Goal: Task Accomplishment & Management: Manage account settings

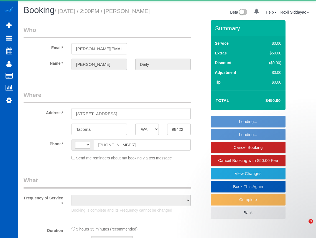
select select "WA"
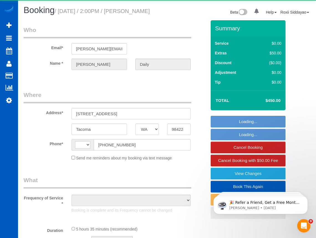
select select "string:[GEOGRAPHIC_DATA]"
select select "object:818"
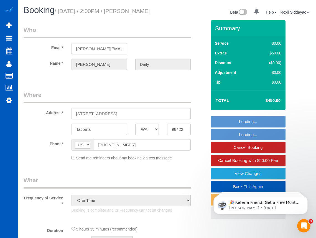
select select "string:fspay-b3290530-11da-4029-b833-e1e8dfd20222"
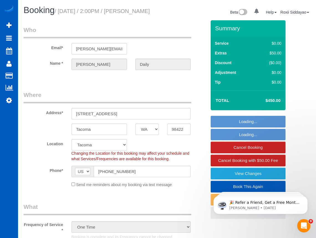
select select "object:983"
select select "199"
select select "1001"
select select "4"
select select "2"
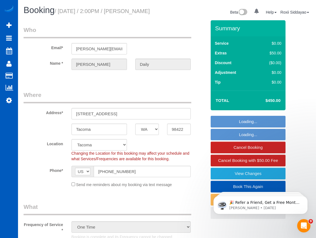
select select "spot1"
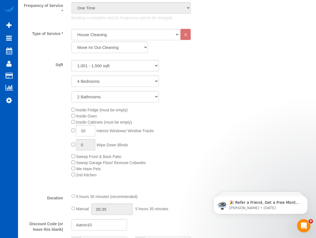
scroll to position [194, 0]
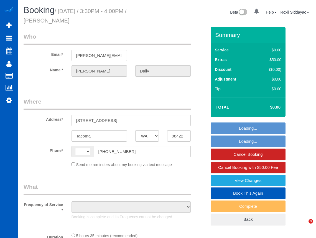
select select "WA"
select select "string:[GEOGRAPHIC_DATA]"
select select "object:841"
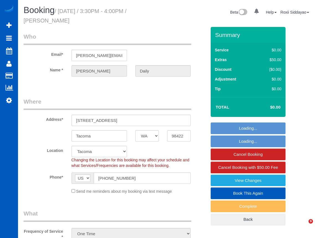
select select "string:fspay-b3290530-11da-4029-b833-e1e8dfd20222"
select select "199"
select select "1001"
select select "4"
select select "2"
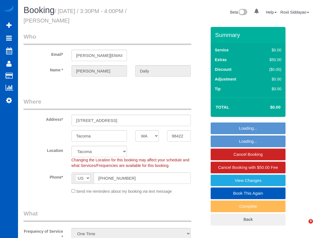
select select "object:1214"
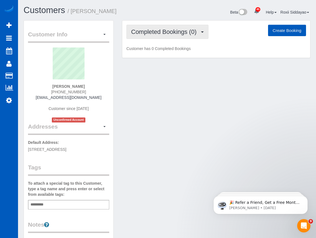
click at [159, 33] on span "Completed Bookings (0)" at bounding box center [165, 31] width 68 height 7
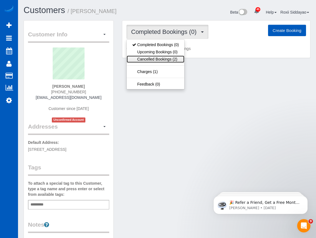
click at [162, 58] on link "Cancelled Bookings (2)" at bounding box center [156, 59] width 58 height 7
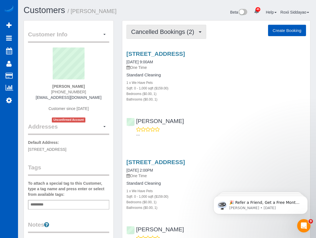
click at [153, 31] on span "Cancelled Bookings (2)" at bounding box center [164, 31] width 66 height 7
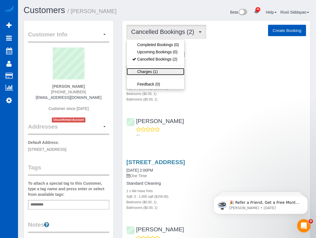
click at [152, 71] on link "Charges (1)" at bounding box center [156, 71] width 58 height 7
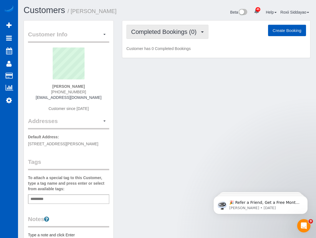
click at [187, 34] on span "Completed Bookings (0)" at bounding box center [165, 31] width 68 height 7
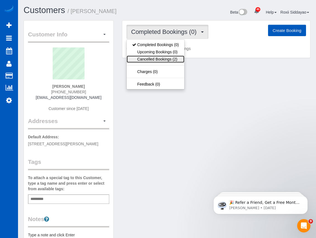
click at [172, 59] on link "Cancelled Bookings (2)" at bounding box center [156, 59] width 58 height 7
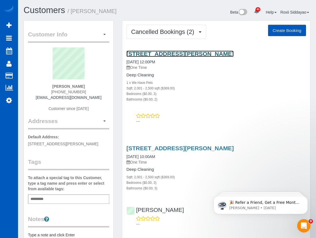
click at [171, 55] on link "1210 Melrose Ln, Frisco, TX 75035" at bounding box center [180, 54] width 107 height 6
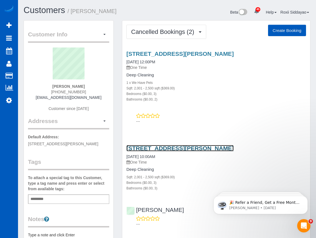
click at [176, 150] on link "1210 Melrose Ln, Frisco, TX 75035" at bounding box center [180, 148] width 107 height 6
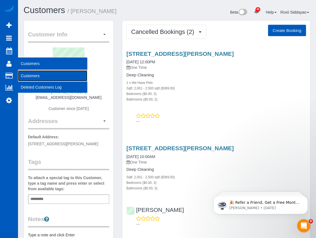
click at [34, 72] on link "Customers" at bounding box center [52, 75] width 69 height 11
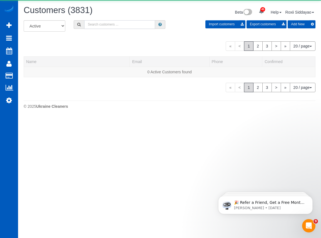
click at [95, 27] on input "text" at bounding box center [119, 24] width 71 height 9
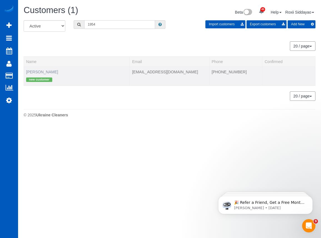
type input "1954"
click at [43, 70] on link "Giorjio Frazier" at bounding box center [42, 72] width 32 height 4
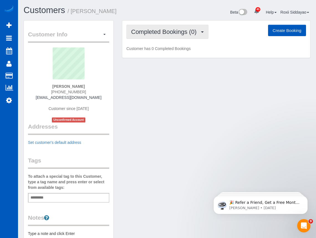
click at [153, 34] on span "Completed Bookings (0)" at bounding box center [165, 31] width 68 height 7
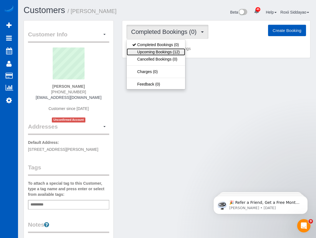
click at [155, 50] on link "Upcoming Bookings (12)" at bounding box center [156, 51] width 59 height 7
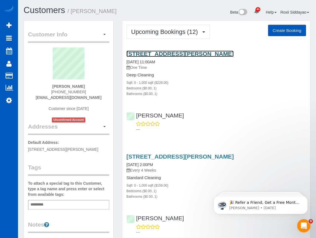
click at [158, 55] on link "13400 Nw Cornell Rd, Apt 107, Beaverton, OR 97229" at bounding box center [180, 54] width 107 height 6
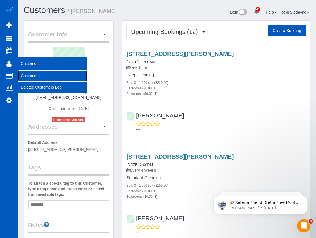
click at [31, 74] on link "Customers" at bounding box center [52, 75] width 69 height 11
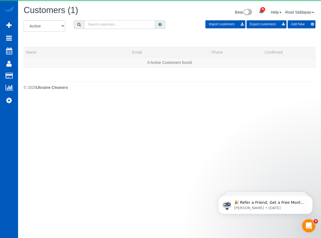
click at [103, 23] on input "text" at bounding box center [119, 24] width 71 height 9
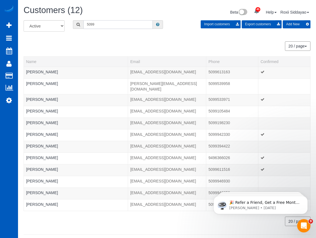
click at [112, 21] on input "5099" at bounding box center [118, 24] width 69 height 9
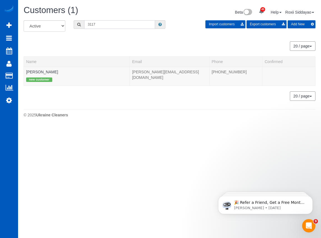
click at [115, 23] on input "3117" at bounding box center [119, 24] width 71 height 9
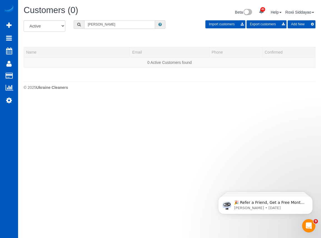
click at [114, 24] on input "Shareen" at bounding box center [119, 24] width 71 height 9
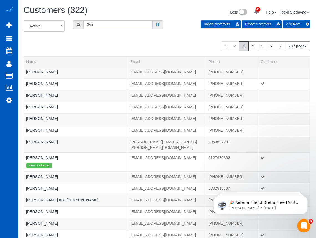
click at [114, 24] on input "Son" at bounding box center [118, 24] width 69 height 9
type input "S"
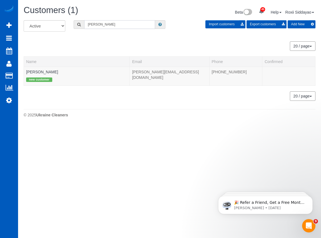
type input "sareen"
click at [43, 73] on link "Sareen Nelson" at bounding box center [42, 72] width 32 height 4
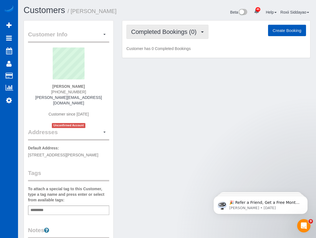
click at [155, 32] on span "Completed Bookings (0)" at bounding box center [165, 31] width 68 height 7
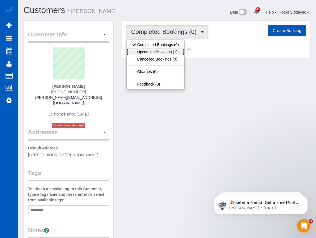
click at [154, 53] on link "Upcoming Bookings (1)" at bounding box center [156, 51] width 58 height 7
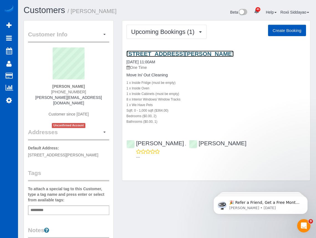
click at [154, 53] on link "2626 Rucker Ave, Apt 4, Everett, WA 98201" at bounding box center [180, 54] width 107 height 6
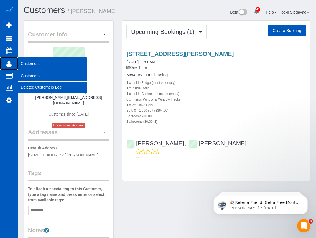
click at [30, 64] on span "Customers" at bounding box center [52, 63] width 69 height 13
click at [30, 74] on link "Customers" at bounding box center [52, 75] width 69 height 11
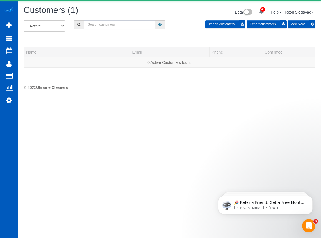
click at [99, 23] on input "text" at bounding box center [119, 24] width 71 height 9
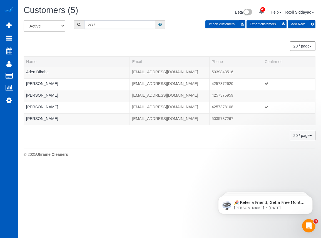
click at [109, 23] on input "5737" at bounding box center [119, 24] width 71 height 9
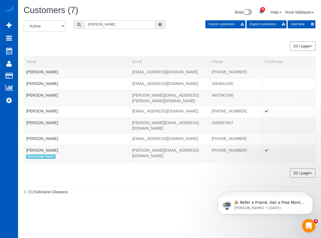
click at [99, 23] on input "Nancy" at bounding box center [119, 24] width 71 height 9
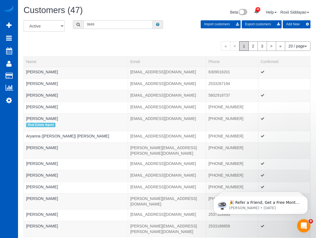
click at [88, 23] on input "9849" at bounding box center [118, 24] width 69 height 9
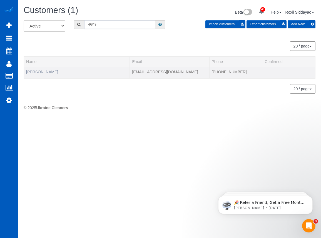
type input "-9849"
click at [39, 72] on link "Larissa Dias" at bounding box center [42, 72] width 32 height 4
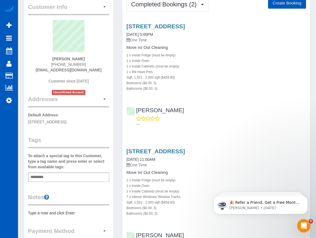
scroll to position [28, 0]
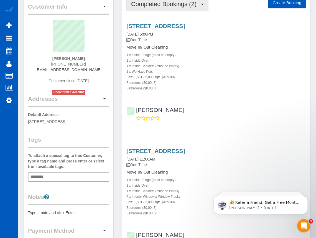
click at [189, 4] on span "Completed Bookings (2)" at bounding box center [165, 4] width 68 height 7
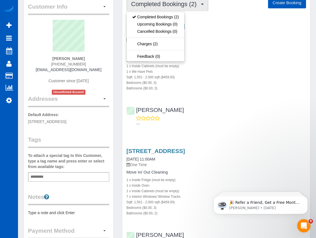
click at [189, 4] on span "Completed Bookings (2)" at bounding box center [165, 4] width 68 height 7
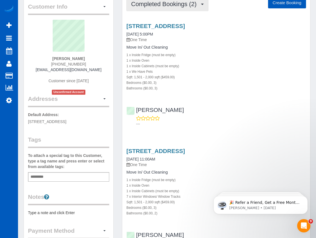
click at [163, 4] on span "Completed Bookings (2)" at bounding box center [165, 4] width 68 height 7
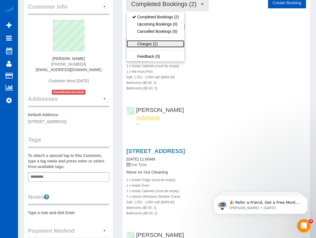
click at [163, 42] on link "Charges (2)" at bounding box center [156, 43] width 58 height 7
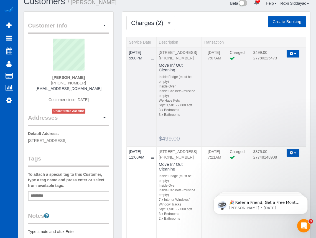
scroll to position [0, 0]
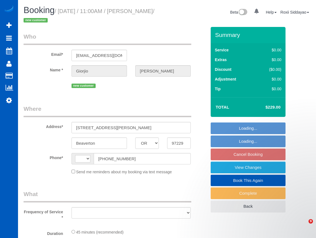
select select "OR"
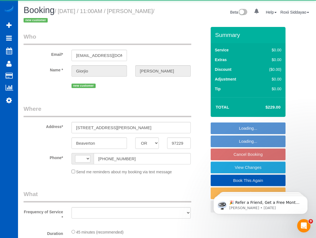
select select "string:[GEOGRAPHIC_DATA]"
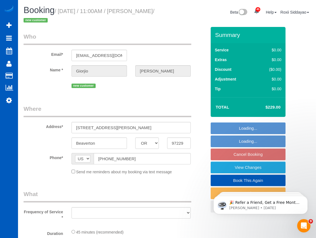
select select "number:8"
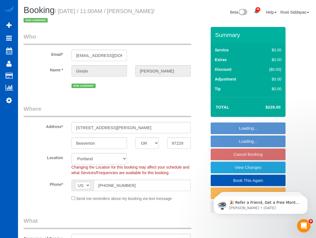
select select "object:1118"
select select "199"
select select "string:fspay-ad1b0d9c-3aa1-4f73-9e71-d16af91079dc"
select select "object:1137"
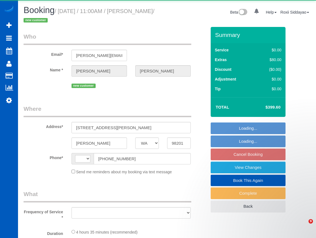
select select "WA"
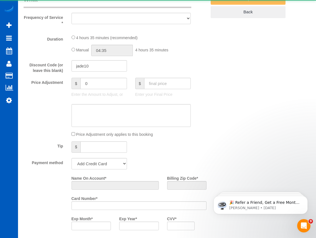
select select "string:US"
select select "number:8"
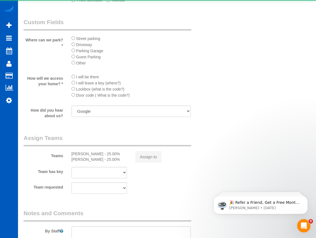
select select "object:1062"
select select "string:fspay-94f24d3f-9b1a-4731-8cce-657e515e67b3"
select select "199"
select select "2"
select select "spot2"
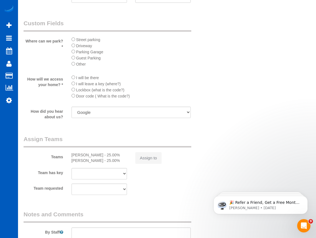
scroll to position [729, 0]
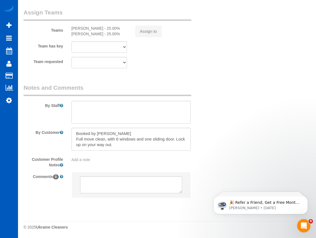
select select "spot17"
select select "object:1067"
select select "2"
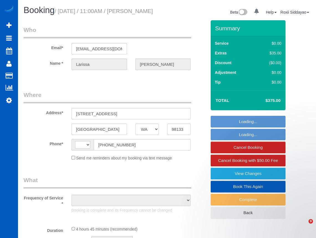
select select "WA"
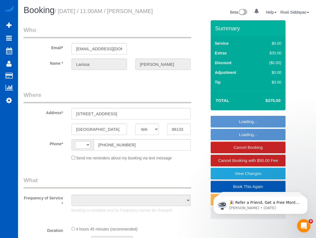
select select "string:[GEOGRAPHIC_DATA]"
select select "string:fspay-f0d2985c-cd93-4ac8-93d8-6236122a81e7"
select select "object:918"
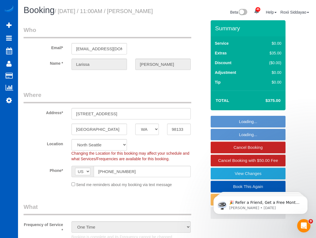
select select "199"
select select "1501"
select select "3"
select select "2"
select select "spot1"
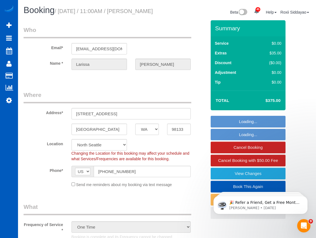
select select "1501"
select select "3"
select select "2"
select select "object:1267"
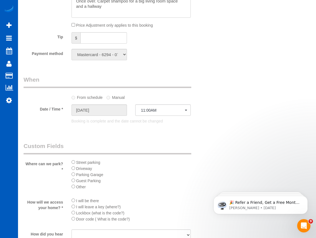
scroll to position [389, 0]
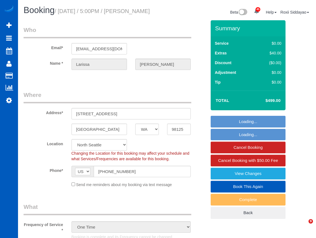
select select "WA"
select select "199"
select select "object:1060"
select select "1501"
select select "3"
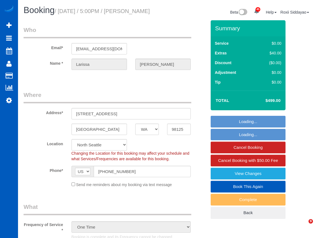
select select "3"
select select "spot1"
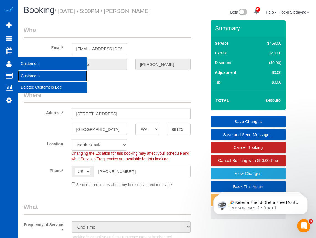
click at [30, 76] on link "Customers" at bounding box center [52, 75] width 69 height 11
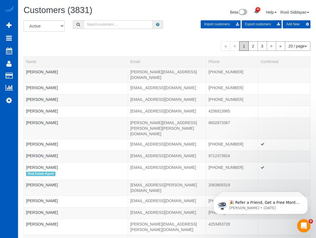
click at [92, 25] on input "text" at bounding box center [118, 24] width 69 height 9
type input "6"
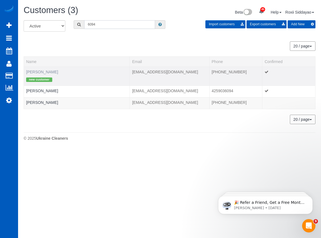
type input "6094"
click at [39, 73] on link "[PERSON_NAME]" at bounding box center [42, 72] width 32 height 4
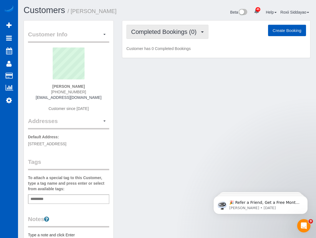
click at [156, 33] on span "Completed Bookings (0)" at bounding box center [165, 31] width 68 height 7
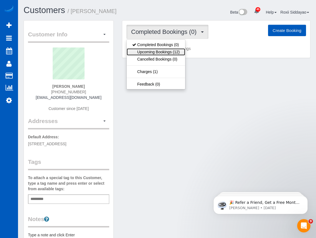
click at [157, 53] on link "Upcoming Bookings (12)" at bounding box center [156, 51] width 59 height 7
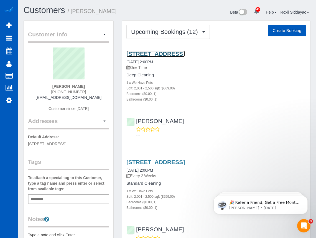
click at [158, 54] on link "27219 Ne 64th St, Camas, WA 98607" at bounding box center [156, 54] width 59 height 6
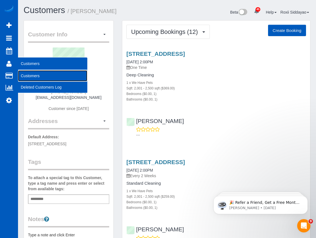
drag, startPoint x: 27, startPoint y: 72, endPoint x: 28, endPoint y: 67, distance: 4.8
click at [27, 72] on link "Customers" at bounding box center [52, 75] width 69 height 11
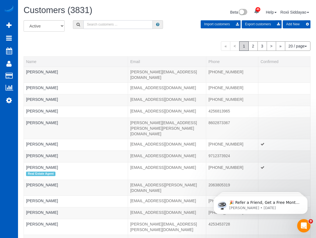
click at [97, 24] on input "text" at bounding box center [118, 24] width 69 height 9
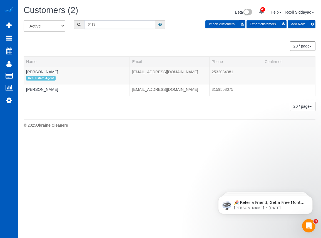
click at [115, 23] on input "6413" at bounding box center [119, 24] width 71 height 9
type input "b"
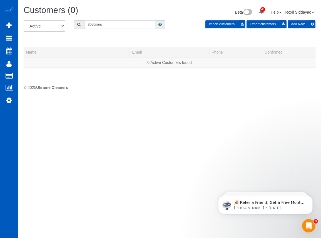
click at [113, 23] on input "808brianv" at bounding box center [119, 24] width 71 height 9
click at [115, 27] on input "Galvez" at bounding box center [119, 24] width 71 height 9
click at [115, 24] on input "Galvez" at bounding box center [119, 24] width 71 height 9
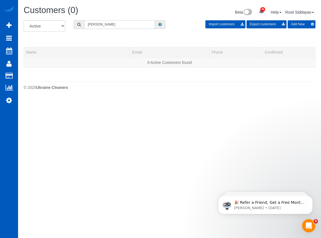
click at [109, 25] on input "Galvez" at bounding box center [119, 24] width 71 height 9
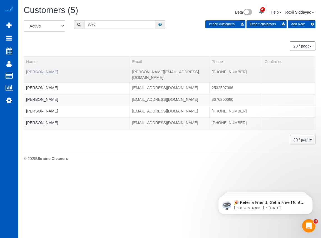
type input "8676"
click at [36, 71] on link "[PERSON_NAME]" at bounding box center [42, 72] width 32 height 4
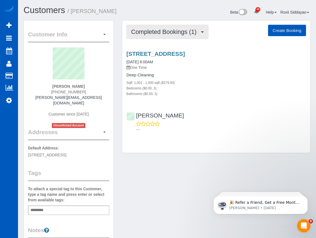
click at [169, 34] on span "Completed Bookings (1)" at bounding box center [165, 31] width 68 height 7
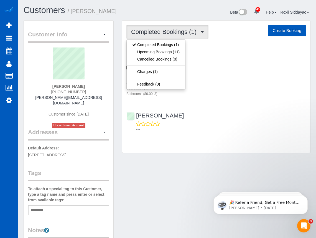
click at [169, 34] on span "Completed Bookings (1)" at bounding box center [165, 31] width 68 height 7
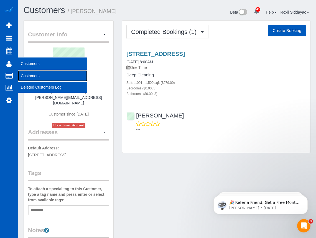
click at [34, 77] on link "Customers" at bounding box center [52, 75] width 69 height 11
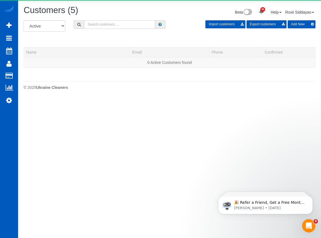
click at [112, 26] on input "text" at bounding box center [119, 24] width 71 height 9
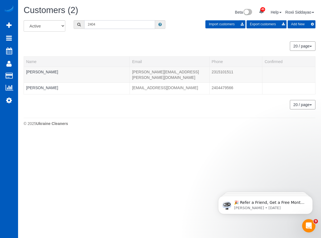
click at [112, 23] on input "2404" at bounding box center [119, 24] width 71 height 9
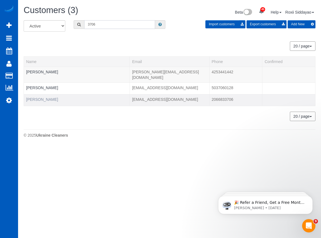
type input "3706"
click at [43, 97] on link "Tricia Pilcher" at bounding box center [42, 99] width 32 height 4
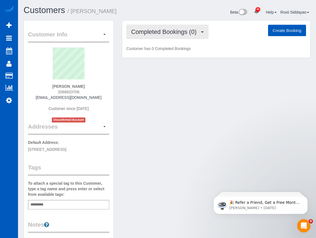
click at [172, 30] on span "Completed Bookings (0)" at bounding box center [165, 31] width 68 height 7
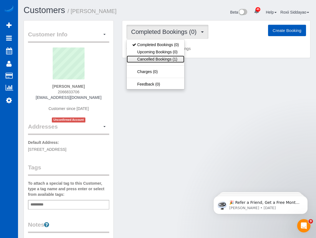
click at [171, 60] on link "Cancelled Bookings (1)" at bounding box center [156, 59] width 58 height 7
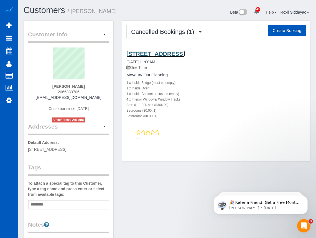
click at [154, 56] on link "15625 42nd Ave S, 8a, Tukwila, WA 98188" at bounding box center [156, 54] width 59 height 6
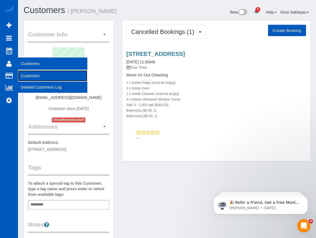
click at [38, 74] on link "Customers" at bounding box center [52, 75] width 69 height 11
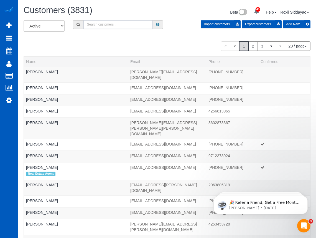
click at [107, 21] on input "text" at bounding box center [118, 24] width 69 height 9
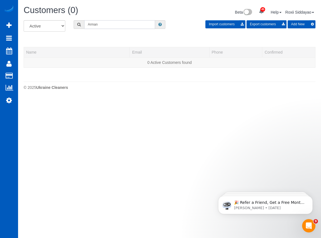
click at [98, 23] on input "Arman" at bounding box center [119, 24] width 71 height 9
paste input "0489"
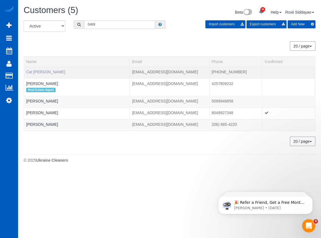
type input "0489"
click at [37, 72] on link "Cat Klein" at bounding box center [45, 72] width 39 height 4
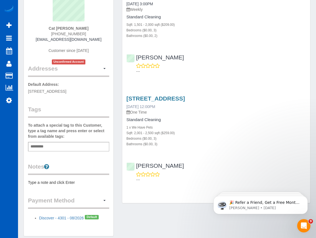
scroll to position [26, 0]
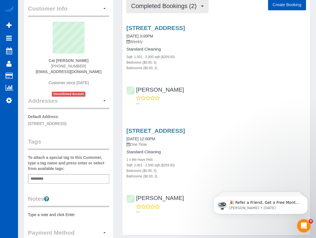
click at [182, 8] on span "Completed Bookings (2)" at bounding box center [165, 5] width 68 height 7
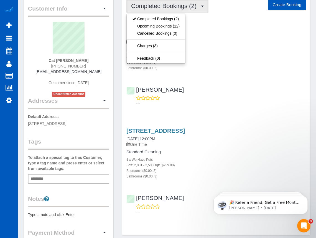
click at [188, 8] on span "Completed Bookings (2)" at bounding box center [165, 5] width 68 height 7
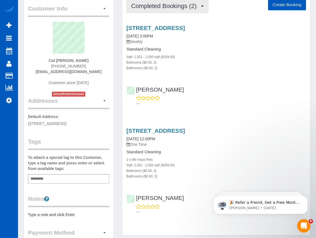
click at [193, 7] on span "Completed Bookings (2)" at bounding box center [165, 5] width 68 height 7
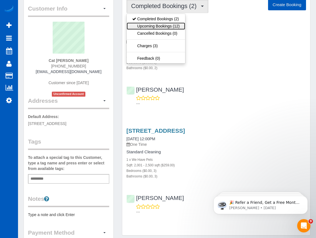
click at [172, 24] on link "Upcoming Bookings (12)" at bounding box center [156, 25] width 59 height 7
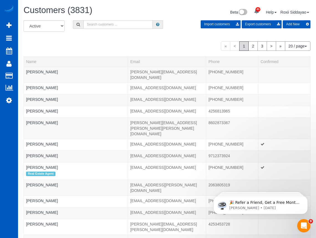
click at [110, 24] on input "text" at bounding box center [118, 24] width 69 height 9
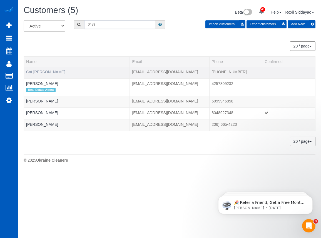
type input "0489"
click at [40, 71] on link "Cat Klein" at bounding box center [45, 72] width 39 height 4
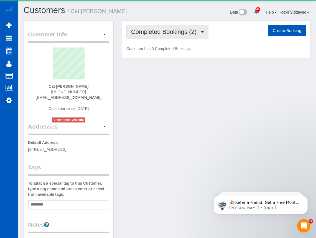
click at [187, 31] on span "Completed Bookings (2)" at bounding box center [165, 31] width 68 height 7
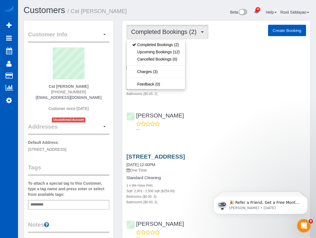
drag, startPoint x: 223, startPoint y: 98, endPoint x: 200, endPoint y: 159, distance: 65.8
click at [224, 98] on div "10000 E Yale Ave Unit #17, Denver, CO 80231 09/13/2025 3:00PM Weekly Standard C…" at bounding box center [216, 90] width 188 height 89
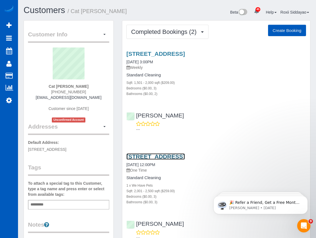
click at [185, 155] on link "10000 E Yale Ave Unit #17, Denver, CO 80231" at bounding box center [156, 156] width 59 height 6
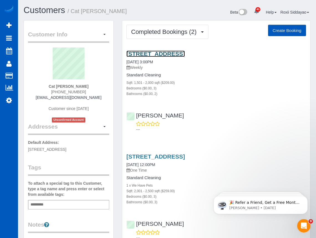
click at [173, 55] on link "10000 E Yale Ave Unit #17, Denver, CO 80231" at bounding box center [156, 54] width 59 height 6
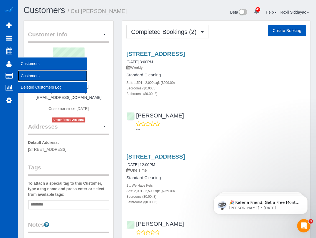
click at [23, 75] on link "Customers" at bounding box center [52, 75] width 69 height 11
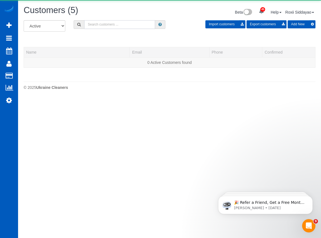
click at [104, 25] on input "text" at bounding box center [119, 24] width 71 height 9
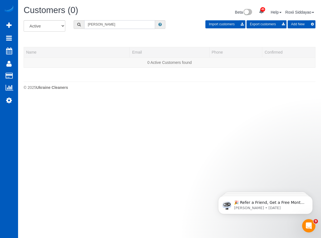
click at [107, 25] on input "Jamaar" at bounding box center [119, 24] width 71 height 9
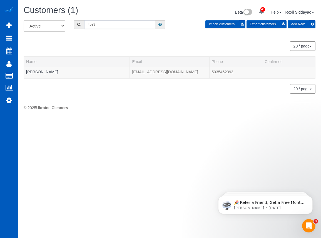
click at [101, 26] on input "4523" at bounding box center [119, 24] width 71 height 9
click at [103, 24] on input "4523" at bounding box center [119, 24] width 71 height 9
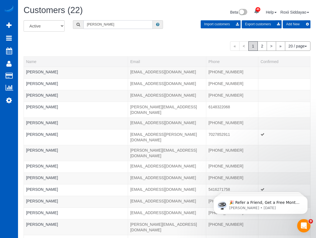
click at [105, 23] on input "Peter" at bounding box center [118, 24] width 69 height 9
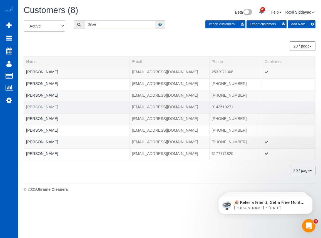
type input "Silver"
click at [42, 107] on link "Peter Silver" at bounding box center [42, 107] width 32 height 4
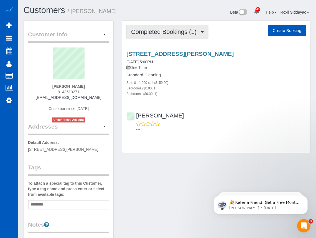
click at [170, 34] on span "Completed Bookings (1)" at bounding box center [165, 31] width 68 height 7
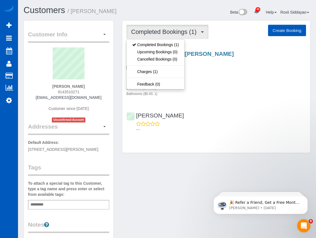
click at [170, 34] on span "Completed Bookings (1)" at bounding box center [165, 31] width 68 height 7
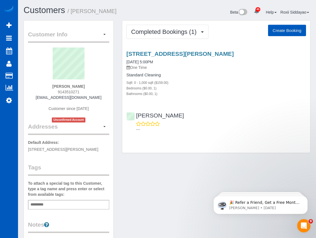
drag, startPoint x: 71, startPoint y: 92, endPoint x: 82, endPoint y: 92, distance: 10.9
click at [82, 92] on div "Peter Silver 9143510271 petersilver05@gmail.com Customer since 2025 Unconfirmed…" at bounding box center [68, 84] width 81 height 75
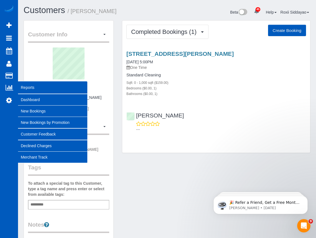
copy span "0271"
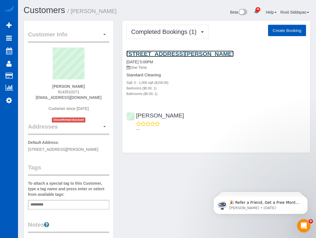
click at [163, 56] on link "2026 Breckenridge Dr Ne, Atlanta, GA 30322" at bounding box center [180, 54] width 107 height 6
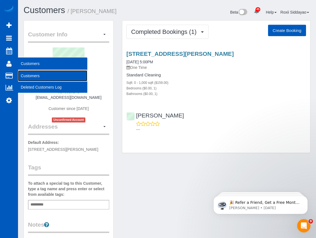
click at [34, 74] on link "Customers" at bounding box center [52, 75] width 69 height 11
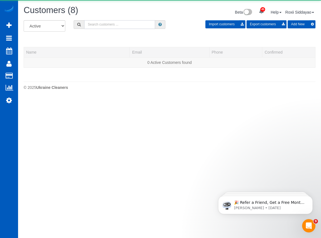
click at [104, 25] on input "text" at bounding box center [119, 24] width 71 height 9
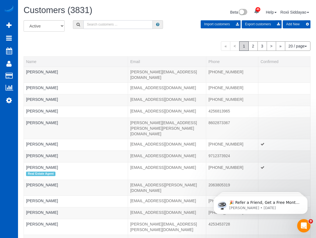
click at [115, 22] on input "text" at bounding box center [118, 24] width 69 height 9
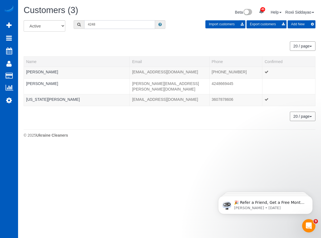
click at [103, 26] on input "4248" at bounding box center [119, 24] width 71 height 9
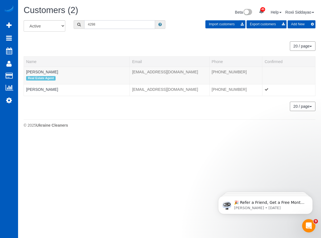
type input "4298"
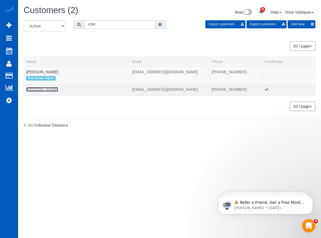
click at [42, 88] on link "Stephany Silvers" at bounding box center [42, 89] width 32 height 4
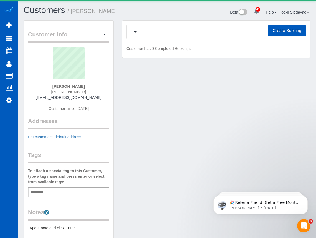
click at [156, 32] on div "Create Booking" at bounding box center [217, 32] width 180 height 14
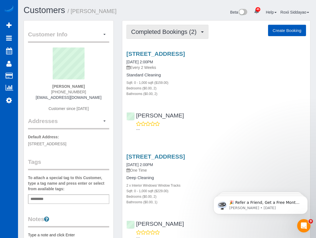
click at [145, 33] on span "Completed Bookings (2)" at bounding box center [165, 31] width 68 height 7
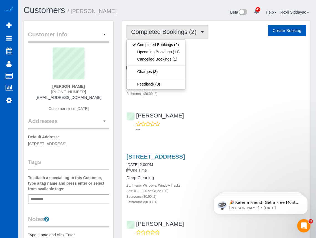
click at [146, 33] on span "Completed Bookings (2)" at bounding box center [165, 31] width 68 height 7
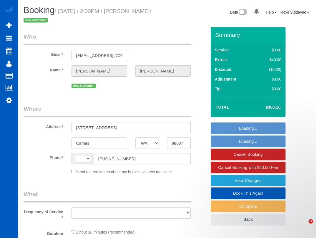
select select "WA"
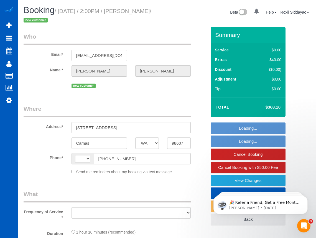
select select "object:680"
select select "string:fspay-fdf99ce8-80b4-40bf-ab3a-898384235526"
select select "spot1"
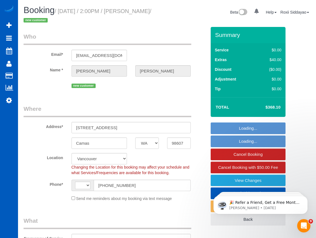
select select "199"
select select "2001"
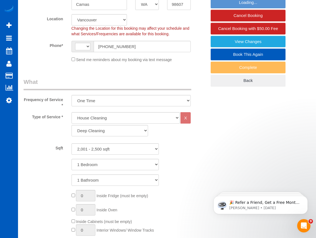
select select "string:[GEOGRAPHIC_DATA]"
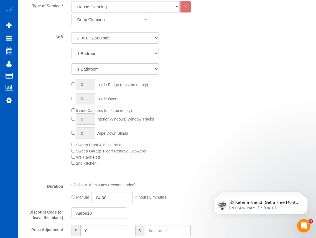
select select "2001"
select select "object:1211"
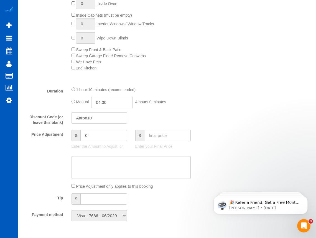
select select "spot9"
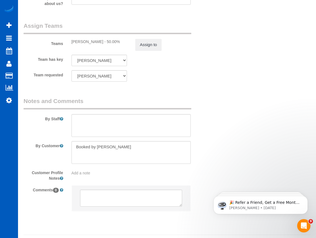
scroll to position [745, 0]
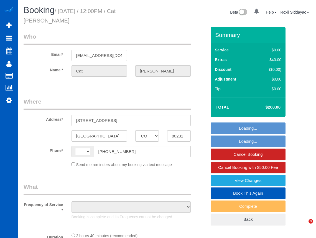
select select "CO"
select select "string:[GEOGRAPHIC_DATA]"
select select "object:918"
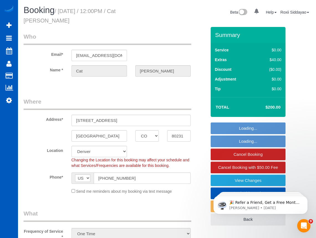
select select "string:fspay-53d7a2b1-834c-403d-8924-bc8eb1a23809"
select select "199"
select select "2001"
select select "3"
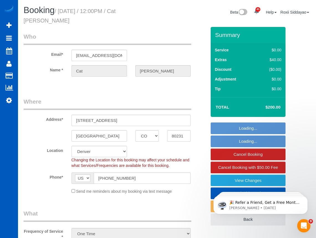
select select "object:1106"
select select "2001"
select select "3"
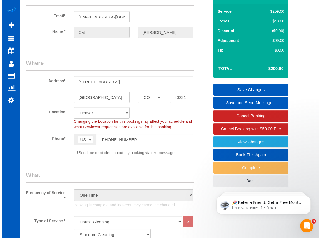
scroll to position [28, 0]
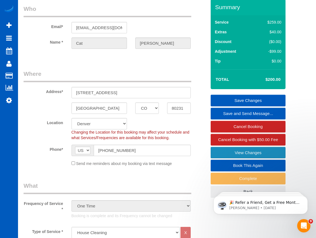
click at [240, 150] on link "View Changes" at bounding box center [248, 153] width 75 height 12
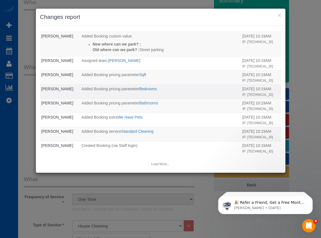
scroll to position [211, 0]
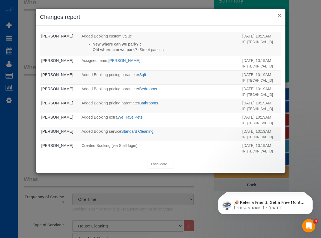
click at [278, 14] on button "×" at bounding box center [278, 15] width 3 height 6
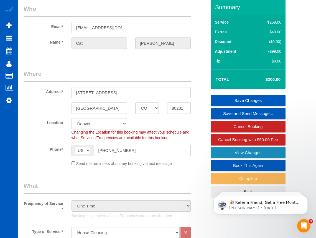
click at [248, 153] on link "View Changes" at bounding box center [248, 153] width 75 height 12
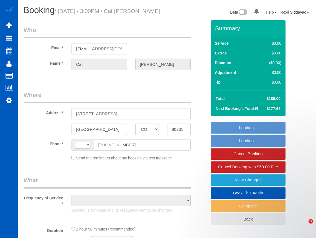
select select "CO"
select select "string:[GEOGRAPHIC_DATA]"
select select "object:819"
select select "string:fspay-53d7a2b1-834c-403d-8924-bc8eb1a23809"
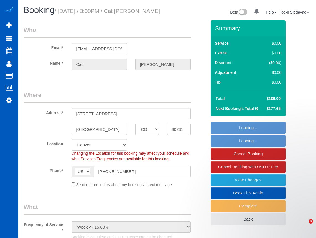
select select "object:1112"
select select "199"
select select "1501"
select select "3"
select select "2"
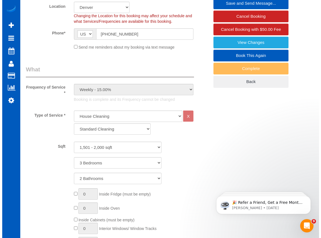
scroll to position [139, 0]
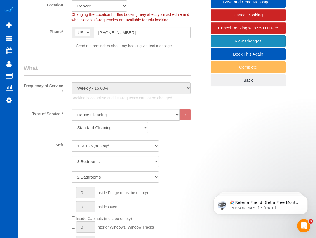
click at [241, 41] on link "View Changes" at bounding box center [248, 41] width 75 height 12
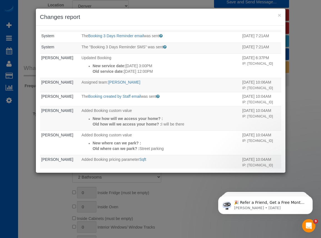
scroll to position [0, 0]
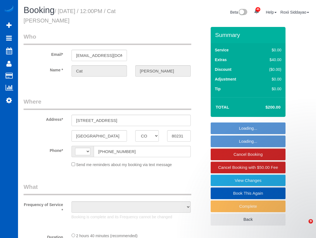
select select "CO"
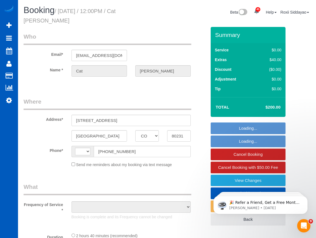
scroll to position [82, 0]
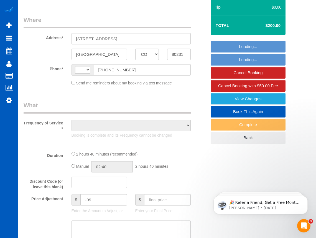
select select "string:[GEOGRAPHIC_DATA]"
select select "string:fspay-53d7a2b1-834c-403d-8924-bc8eb1a23809"
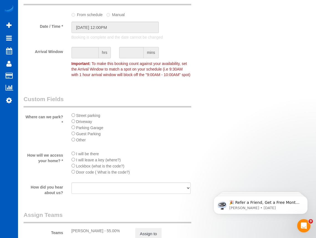
select select "object:1106"
select select "199"
select select "2001"
select select "3"
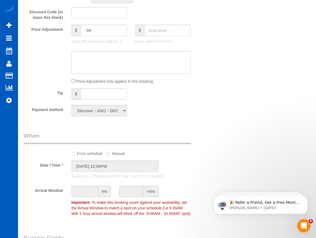
select select "2001"
select select "3"
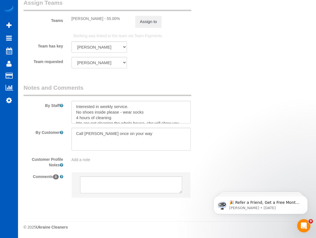
scroll to position [11, 0]
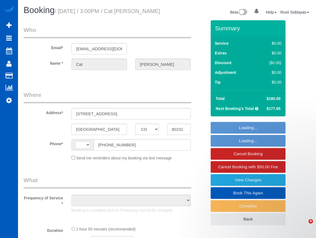
select select "CO"
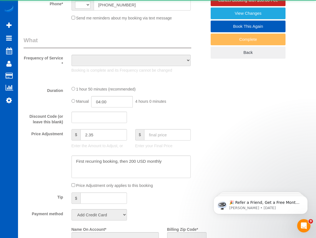
select select "object:574"
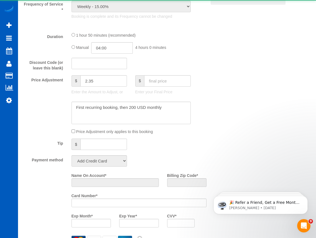
select select "string:US"
select select "string:fspay-53d7a2b1-834c-403d-8924-bc8eb1a23809"
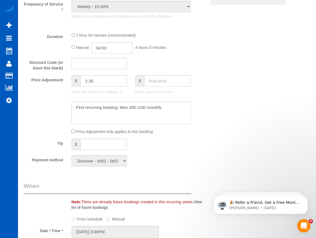
select select "object:947"
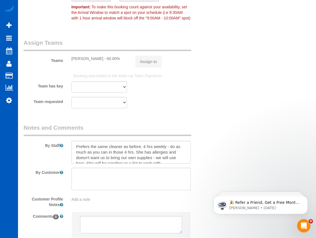
select select "199"
select select "1501"
select select "3"
select select "2"
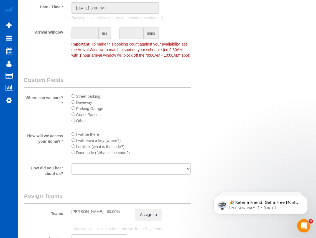
select select "1501"
select select "3"
select select "2"
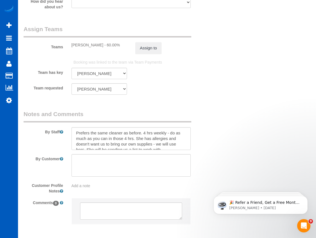
scroll to position [6, 0]
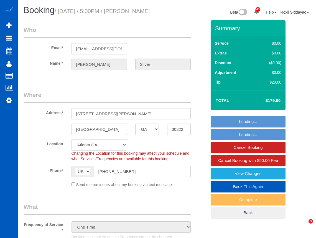
select select "GA"
select select "199"
select select "spot1"
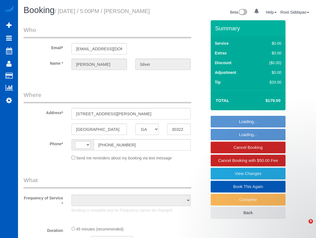
select select "GA"
select select "199"
select select "string:US"
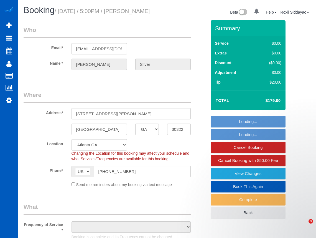
select select "string:fspay-7cce532a-2194-436b-9a8b-f5bb2f3ccfb6"
select select "object:1174"
select select "spot1"
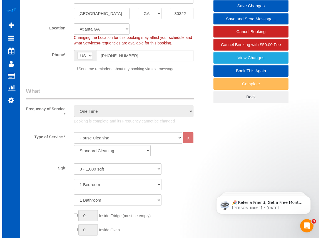
scroll to position [93, 0]
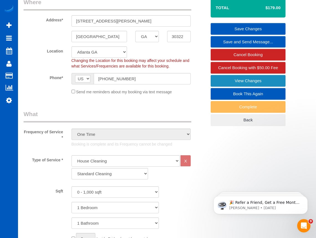
click at [244, 87] on link "View Changes" at bounding box center [248, 81] width 75 height 12
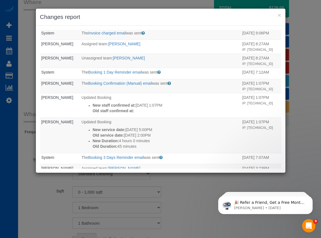
scroll to position [0, 0]
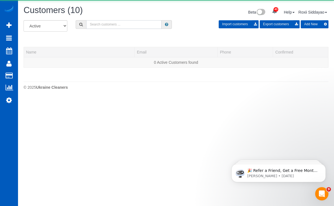
click at [117, 24] on input "text" at bounding box center [123, 24] width 75 height 9
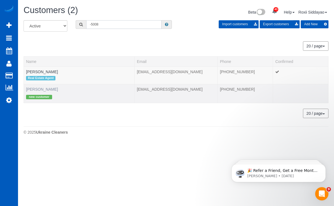
type input "-5008"
click at [50, 89] on link "[PERSON_NAME]" at bounding box center [42, 89] width 32 height 4
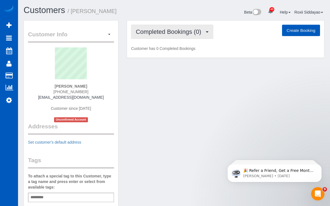
click at [152, 33] on span "Completed Bookings (0)" at bounding box center [170, 31] width 68 height 7
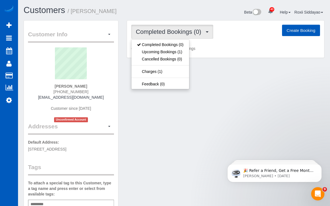
click at [153, 33] on span "Completed Bookings (0)" at bounding box center [170, 31] width 68 height 7
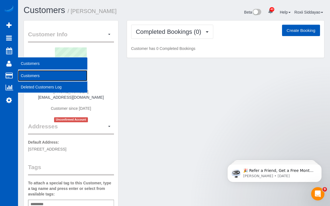
click at [29, 74] on link "Customers" at bounding box center [52, 75] width 69 height 11
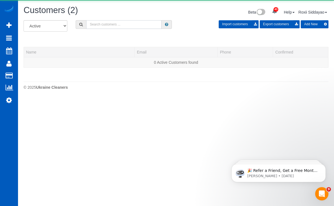
click at [106, 22] on input "text" at bounding box center [123, 24] width 75 height 9
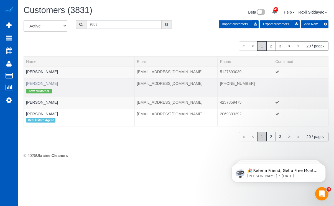
type input "9303"
click at [43, 82] on link "[PERSON_NAME]" at bounding box center [42, 83] width 32 height 4
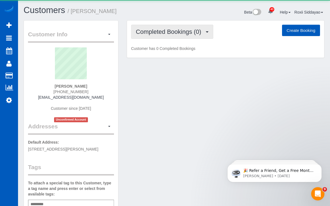
click at [165, 34] on span "Completed Bookings (0)" at bounding box center [170, 31] width 68 height 7
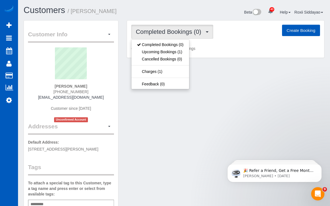
click at [165, 34] on span "Completed Bookings (0)" at bounding box center [170, 31] width 68 height 7
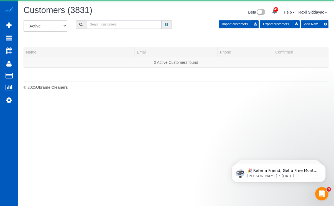
click at [95, 24] on input "text" at bounding box center [123, 24] width 75 height 9
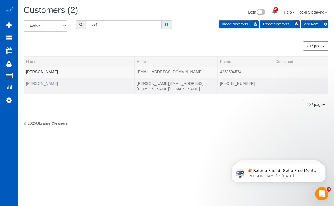
type input "4574"
click at [36, 83] on link "[PERSON_NAME]" at bounding box center [42, 83] width 32 height 4
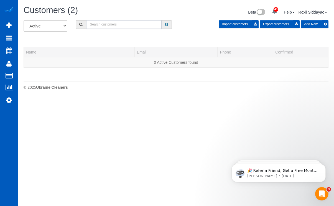
click at [97, 24] on input "text" at bounding box center [123, 24] width 75 height 9
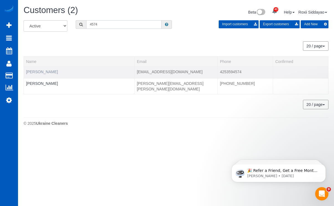
type input "4574"
click at [38, 70] on link "[PERSON_NAME]" at bounding box center [42, 72] width 32 height 4
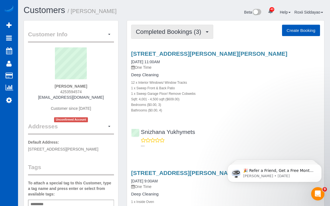
click at [159, 33] on span "Completed Bookings (3)" at bounding box center [170, 31] width 68 height 7
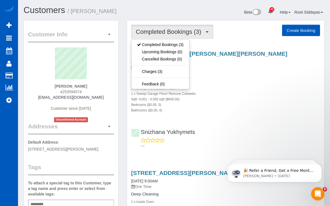
click at [159, 32] on span "Completed Bookings (3)" at bounding box center [170, 31] width 68 height 7
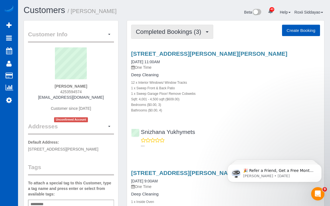
click at [167, 32] on span "Completed Bookings (3)" at bounding box center [170, 31] width 68 height 7
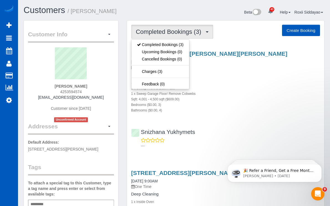
click at [167, 32] on span "Completed Bookings (3)" at bounding box center [170, 31] width 68 height 7
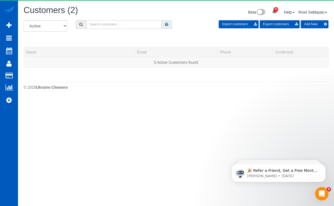
click at [117, 21] on input "text" at bounding box center [123, 24] width 75 height 9
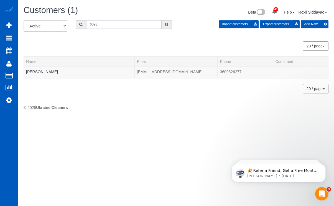
click at [107, 22] on input "6098" at bounding box center [123, 24] width 75 height 9
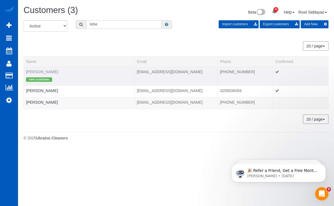
type input "6094"
click at [41, 71] on link "[PERSON_NAME]" at bounding box center [42, 72] width 32 height 4
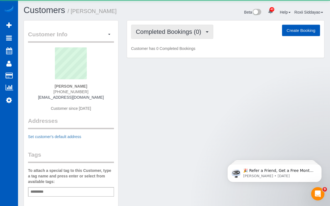
click at [144, 33] on span "Completed Bookings (0)" at bounding box center [170, 31] width 68 height 7
